Goal: Information Seeking & Learning: Learn about a topic

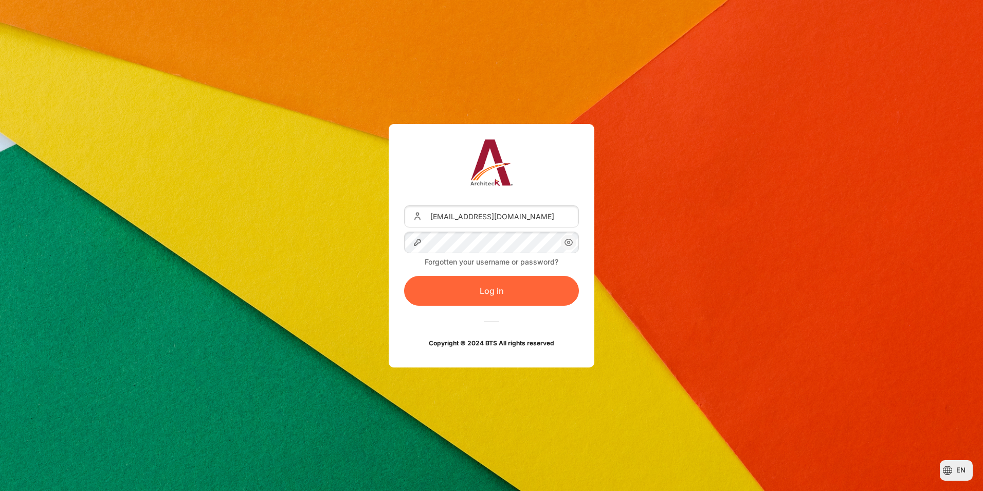
click at [531, 287] on button "Log in" at bounding box center [491, 291] width 175 height 30
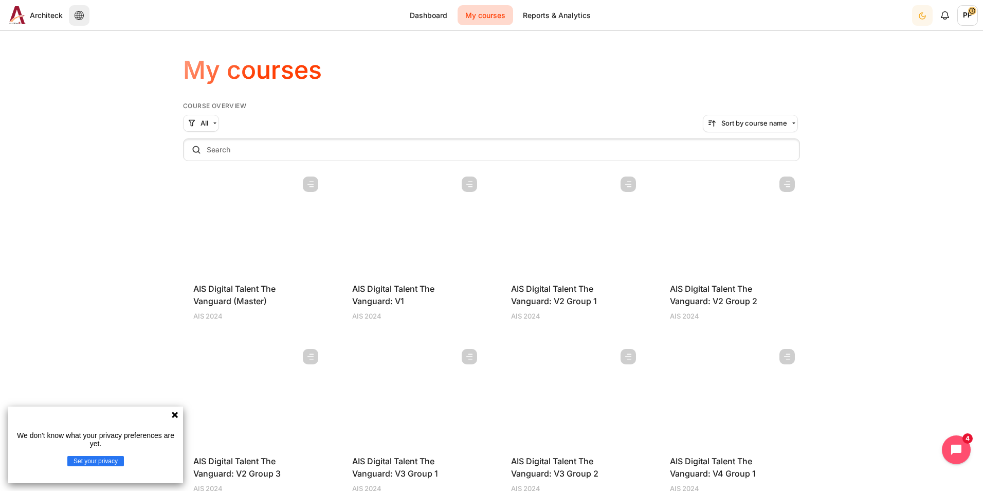
click at [867, 176] on section "My courses Skip Course overview Course overview All" at bounding box center [491, 387] width 983 height 696
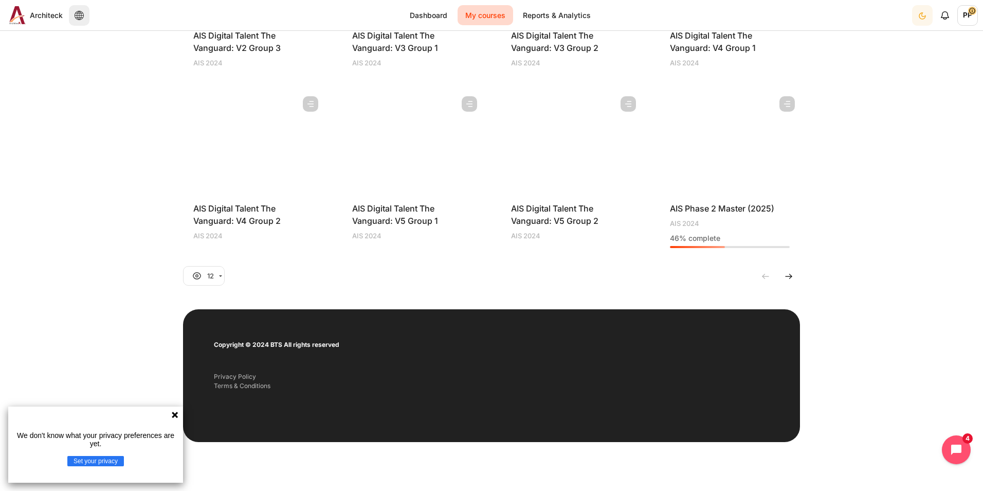
scroll to position [428, 0]
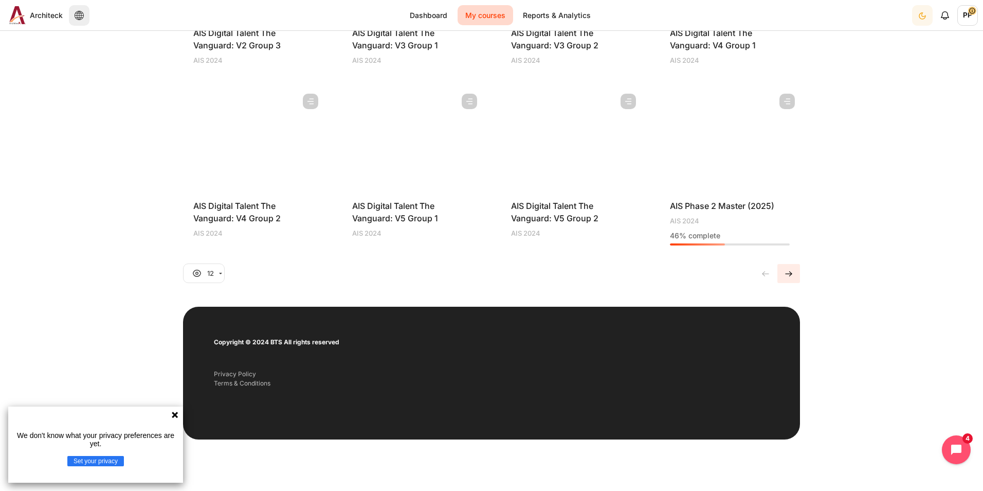
click at [791, 274] on link "Current page, page 1" at bounding box center [789, 273] width 23 height 19
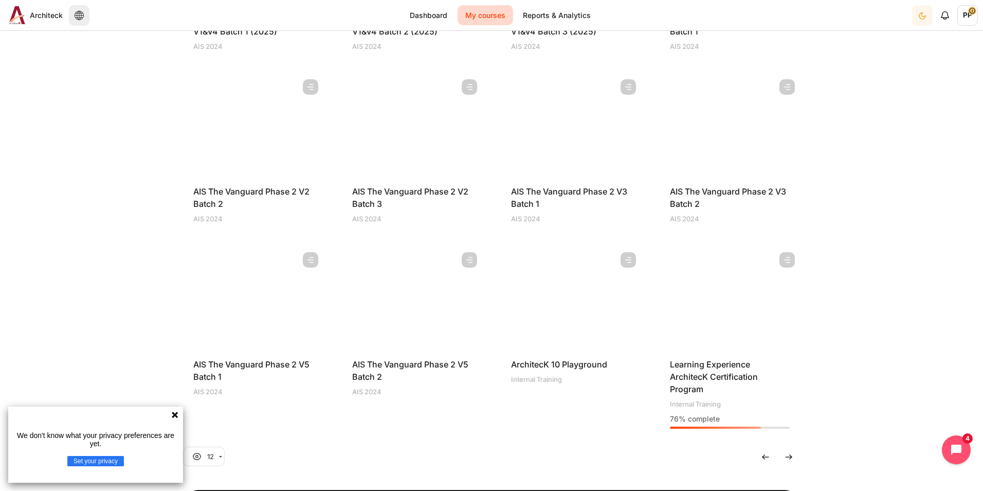
scroll to position [274, 0]
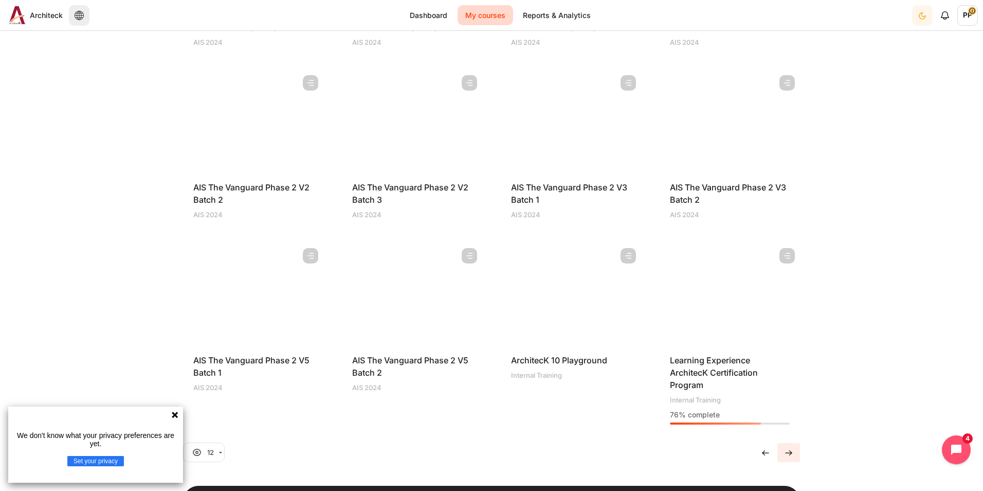
click at [785, 450] on img "Go to page 1" at bounding box center [789, 452] width 10 height 10
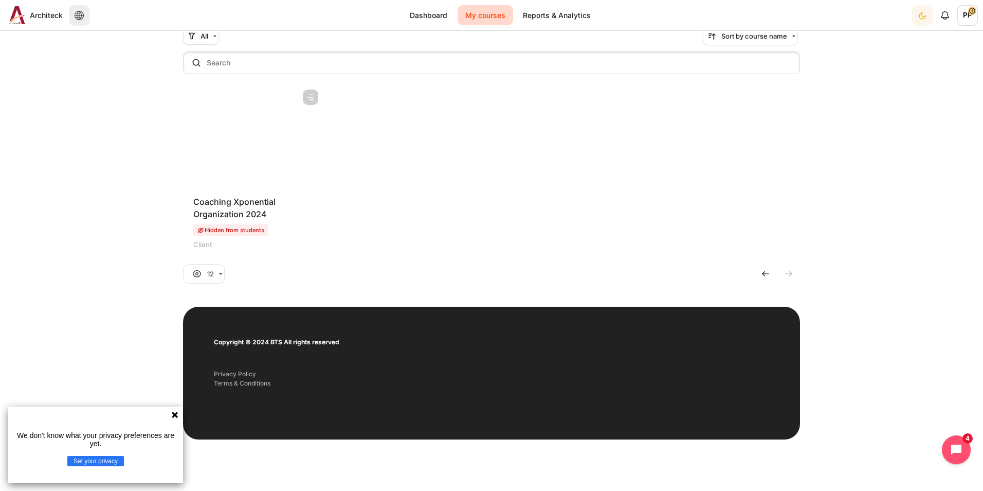
scroll to position [87, 0]
click at [258, 132] on figure "Content" at bounding box center [253, 135] width 140 height 103
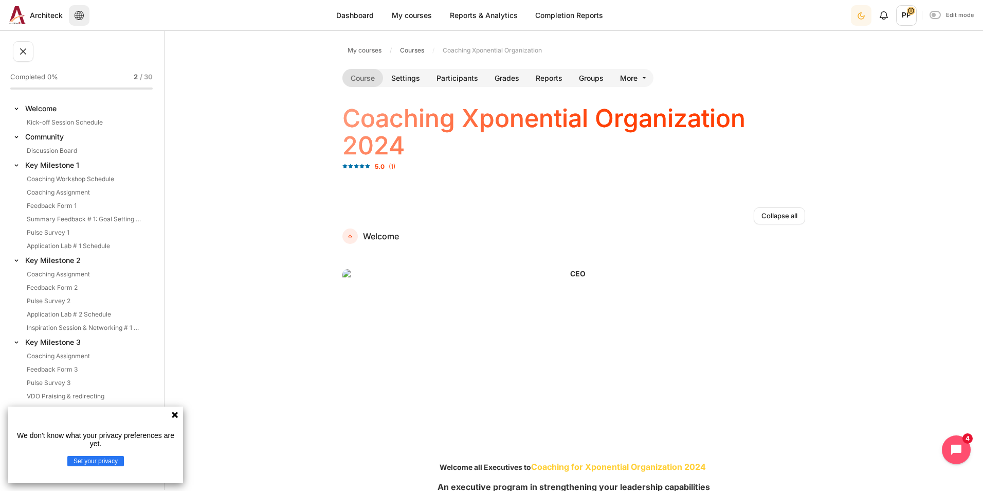
click at [176, 415] on icon at bounding box center [175, 414] width 6 height 6
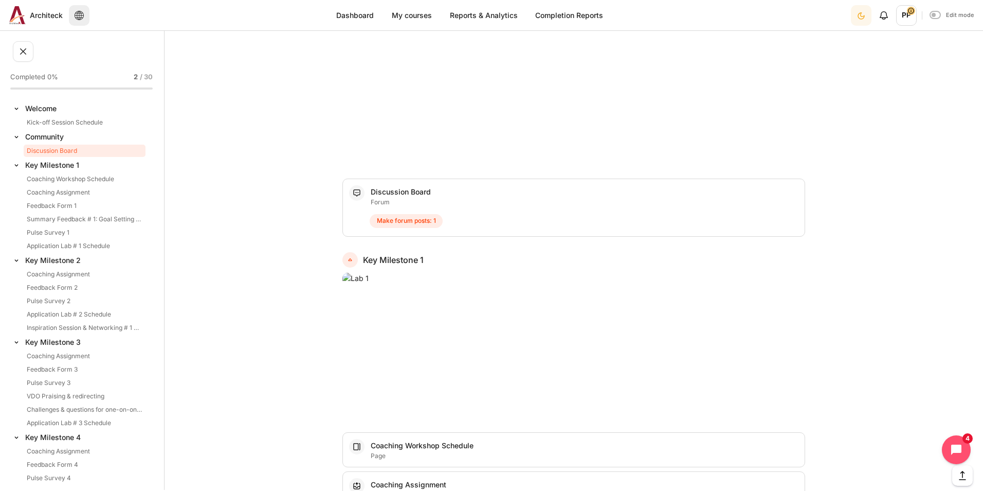
scroll to position [977, 0]
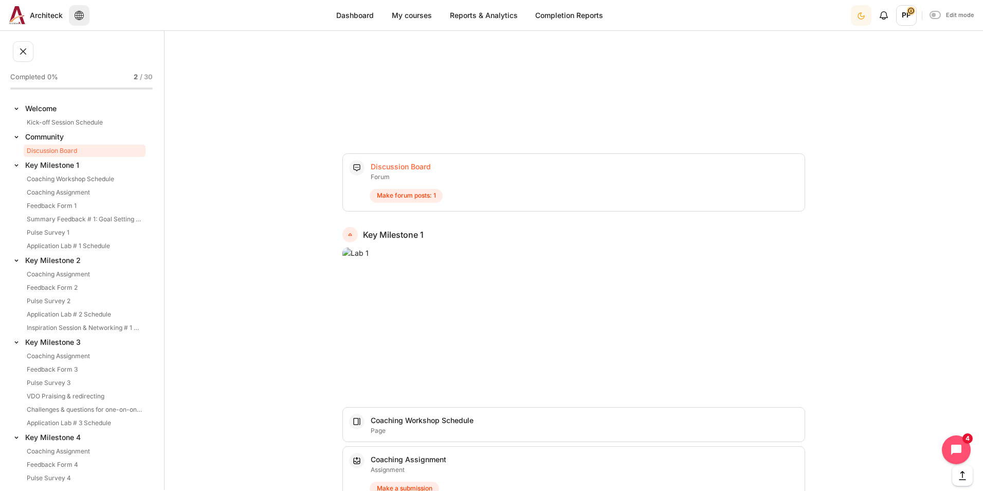
click at [407, 168] on link "Discussion Board Forum" at bounding box center [401, 166] width 60 height 9
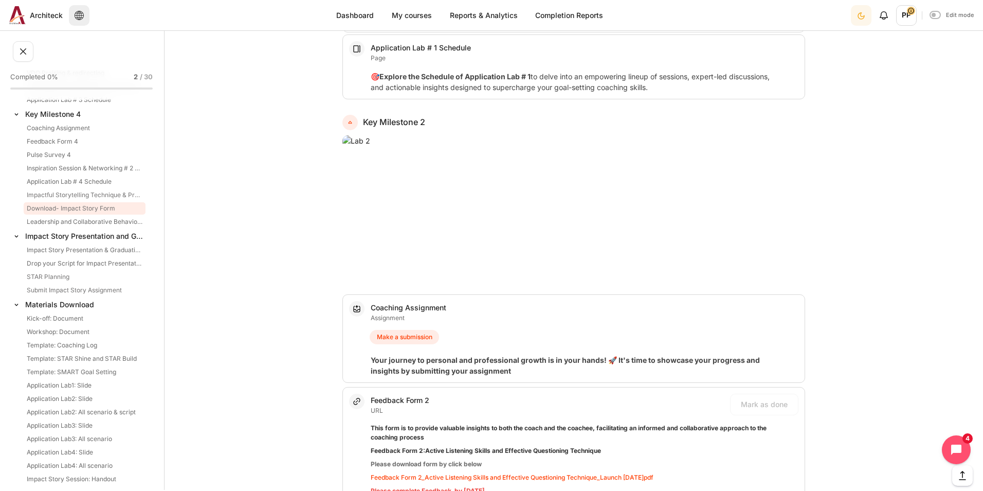
scroll to position [327, 0]
click at [72, 284] on link "Submit Impact Story Assignment" at bounding box center [85, 286] width 122 height 12
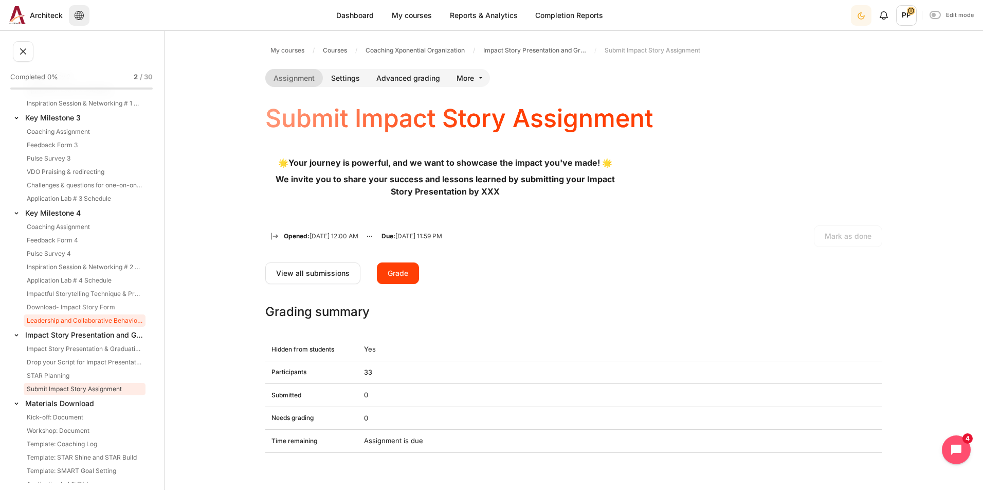
scroll to position [173, 0]
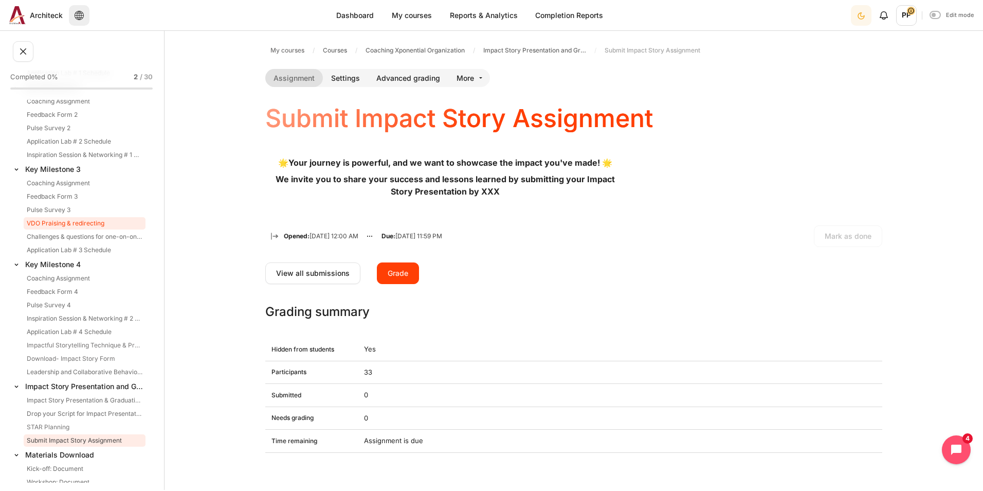
click at [46, 226] on link "VDO Praising & redirecting" at bounding box center [85, 223] width 122 height 12
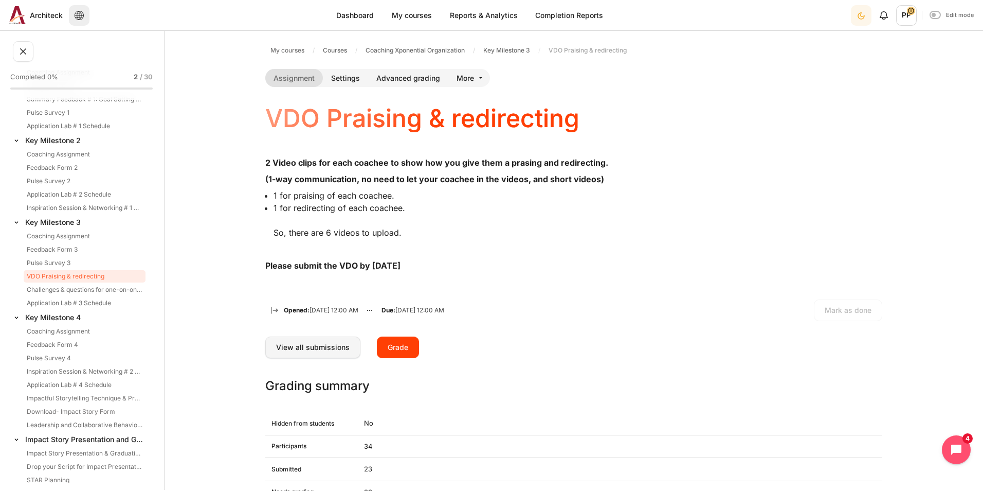
click at [308, 345] on link "View all submissions" at bounding box center [312, 347] width 95 height 22
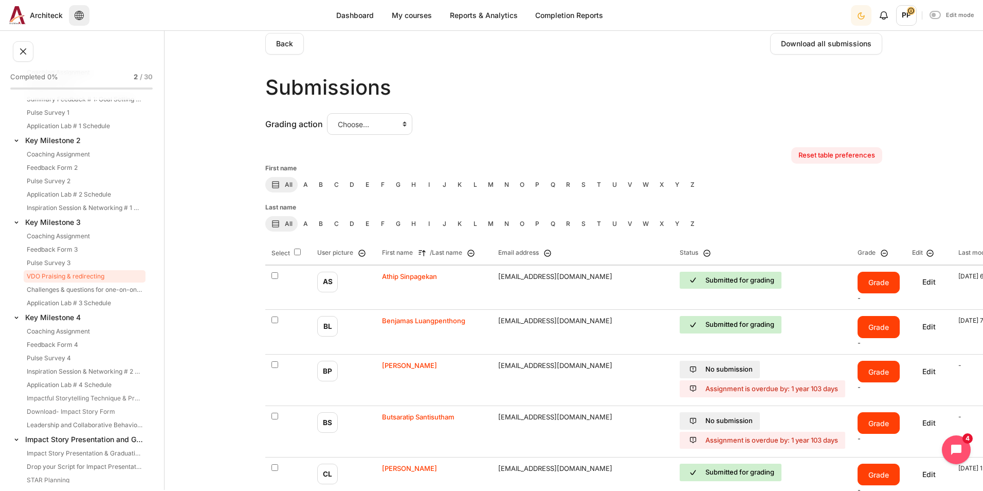
scroll to position [103, 0]
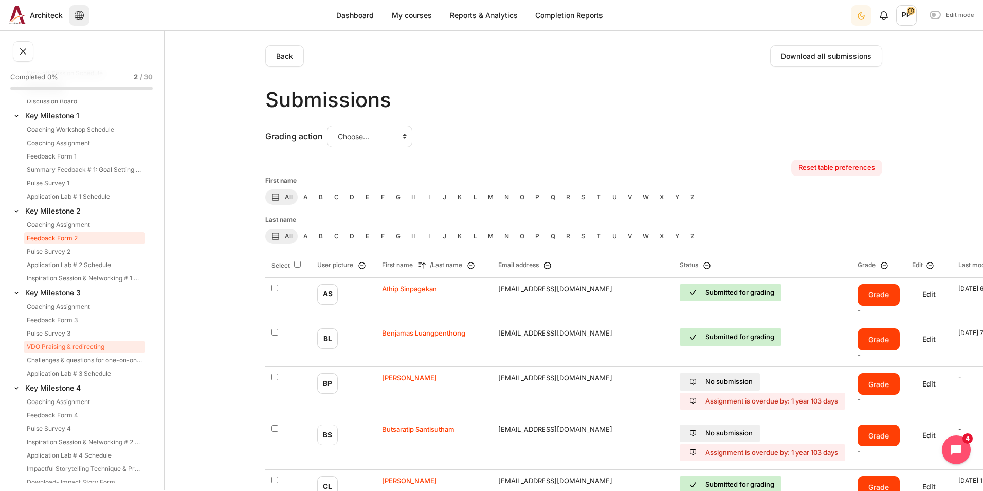
scroll to position [0, 0]
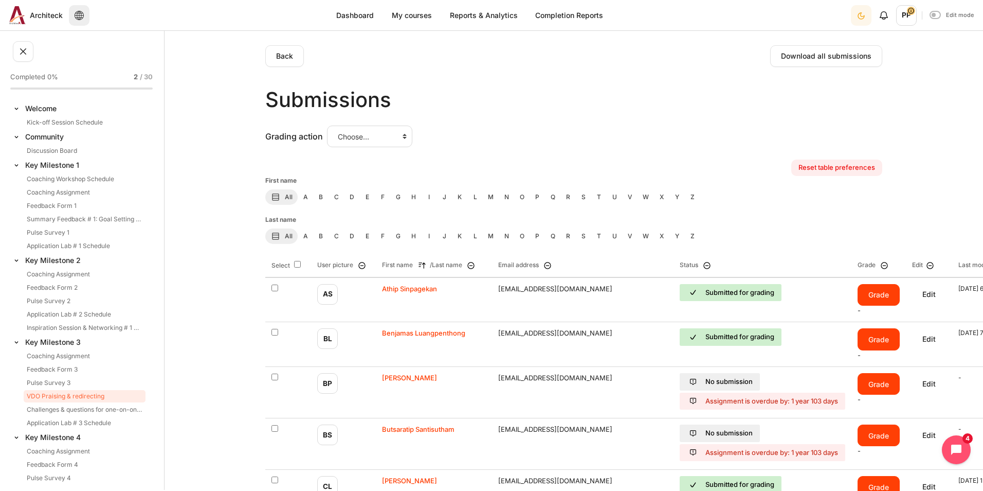
click at [402, 15] on link "My courses" at bounding box center [412, 15] width 56 height 20
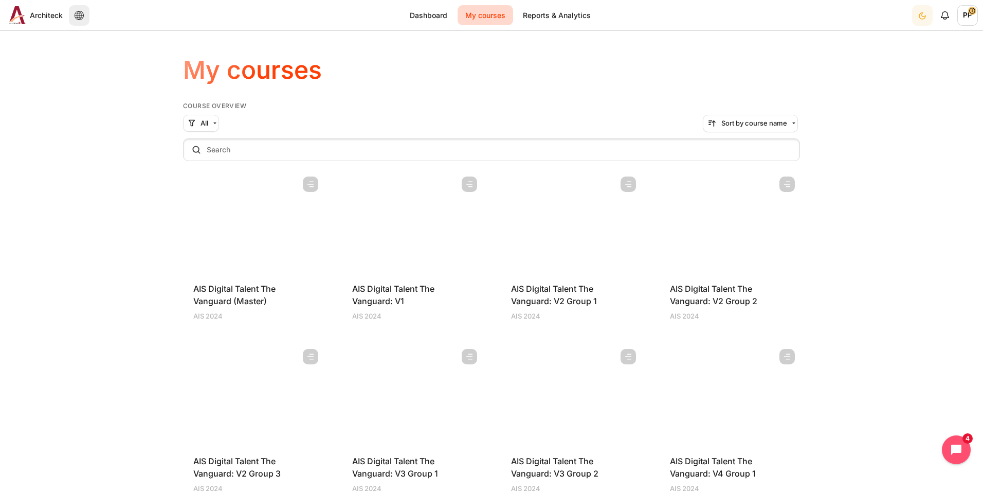
click at [530, 207] on figure "Content" at bounding box center [571, 222] width 140 height 103
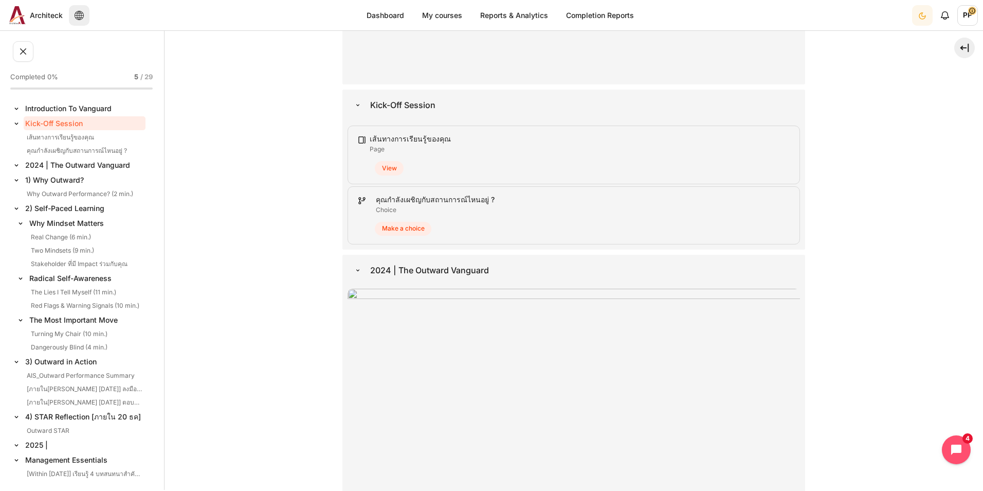
scroll to position [309, 0]
click at [446, 203] on link "คุณกำลัง[PERSON_NAME]กับสถานการณ์ไหนอยู่ ? Choice" at bounding box center [435, 198] width 119 height 9
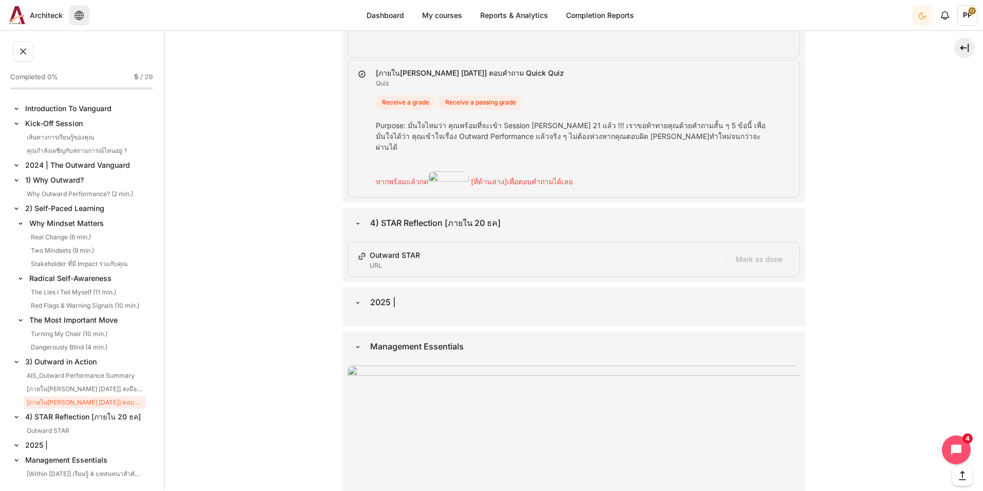
scroll to position [3291, 0]
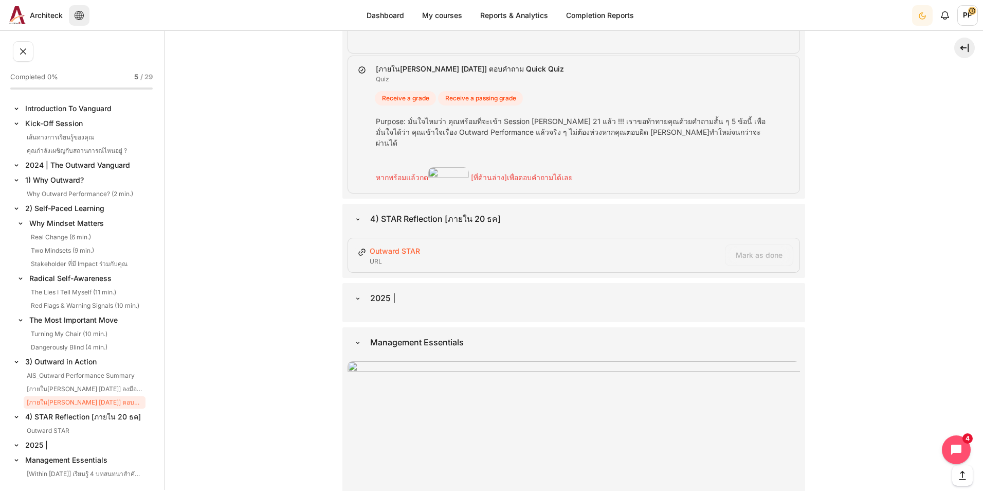
click at [397, 246] on link "Outward STAR URL" at bounding box center [395, 250] width 50 height 9
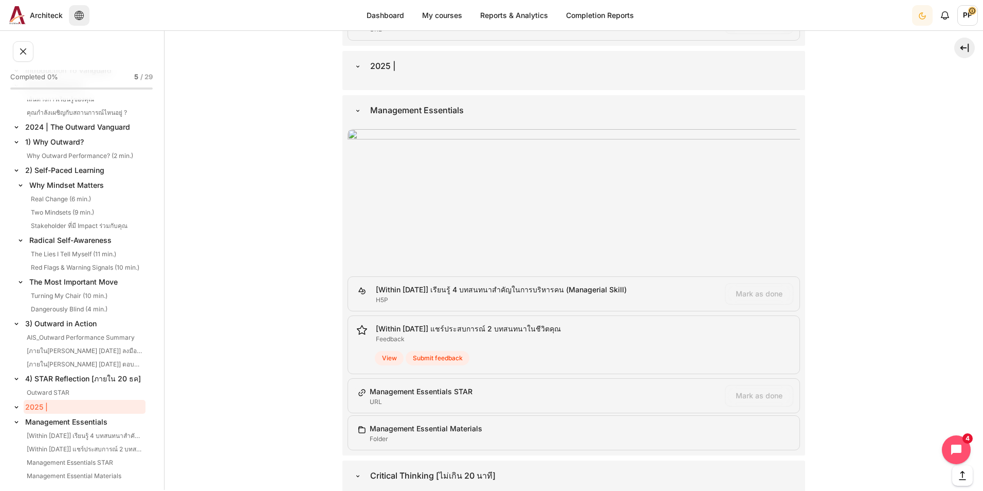
scroll to position [3497, 0]
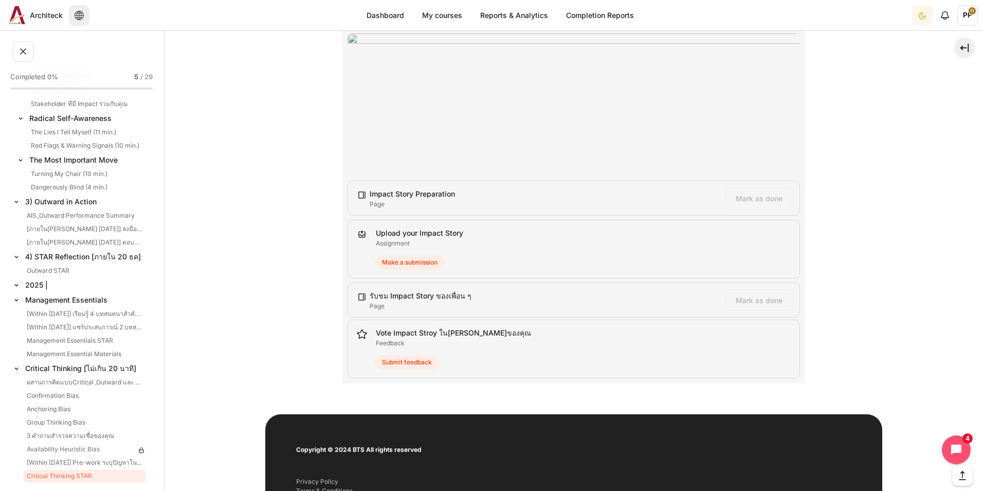
scroll to position [228, 0]
